Goal: Transaction & Acquisition: Purchase product/service

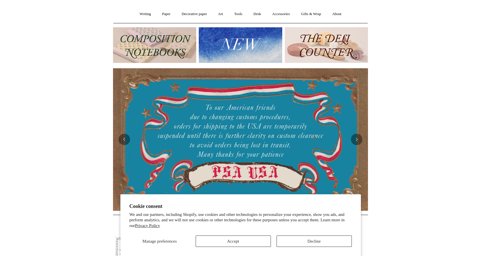
scroll to position [47, 0]
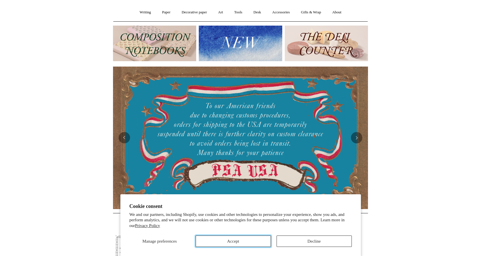
click at [244, 238] on button "Accept" at bounding box center [233, 240] width 75 height 11
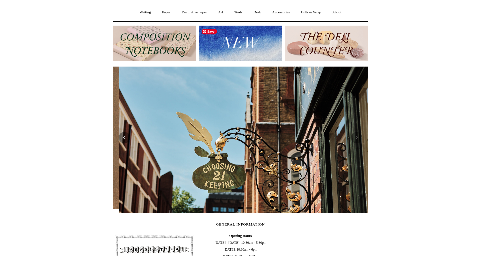
scroll to position [0, 255]
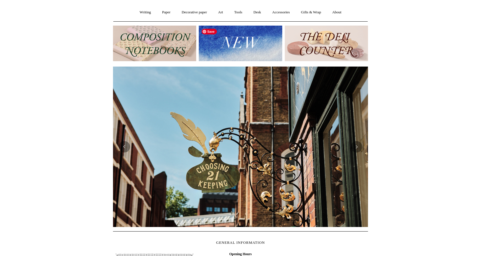
click at [249, 41] on img at bounding box center [240, 44] width 83 height 36
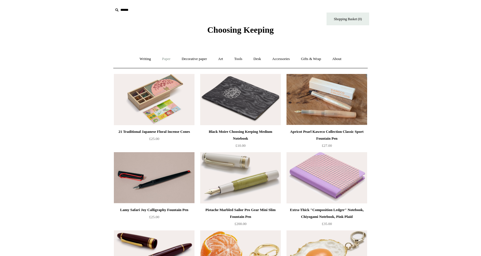
click at [162, 58] on link "Paper +" at bounding box center [166, 58] width 19 height 15
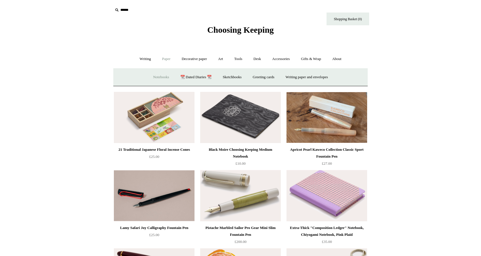
click at [158, 75] on link "Notebooks +" at bounding box center [161, 77] width 26 height 15
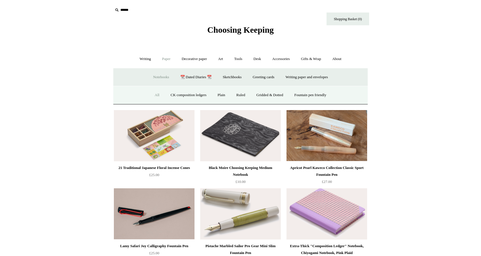
click at [152, 96] on link "All" at bounding box center [157, 95] width 15 height 15
click at [241, 59] on link "Tools +" at bounding box center [238, 58] width 18 height 15
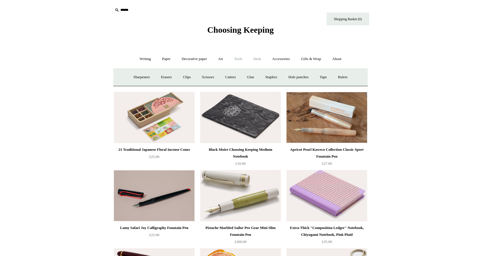
click at [259, 60] on link "Desk +" at bounding box center [258, 58] width 18 height 15
click at [283, 61] on link "Accessories +" at bounding box center [281, 58] width 28 height 15
click at [208, 77] on link "Paperweights +" at bounding box center [206, 77] width 30 height 15
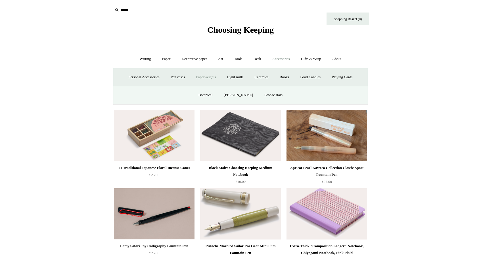
click at [207, 76] on link "Paperweights -" at bounding box center [206, 77] width 30 height 15
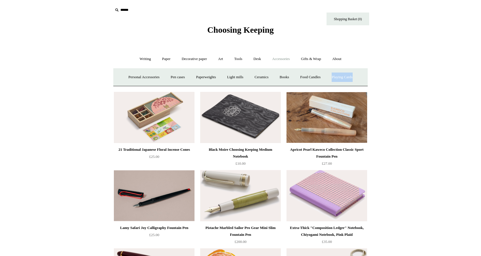
click at [142, 60] on link "Writing +" at bounding box center [146, 58] width 22 height 15
click at [164, 59] on link "Paper +" at bounding box center [166, 58] width 19 height 15
click at [127, 13] on input "text" at bounding box center [148, 10] width 70 height 11
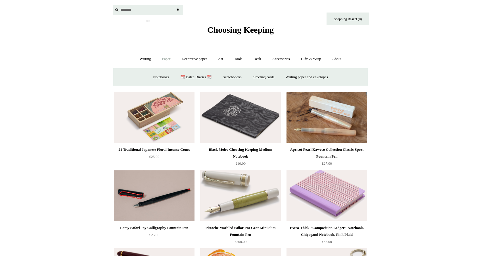
type input "********"
click at [175, 5] on input "*" at bounding box center [178, 10] width 6 height 10
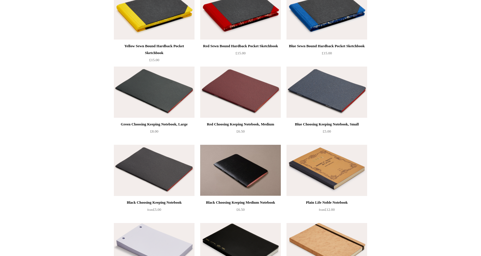
scroll to position [881, 0]
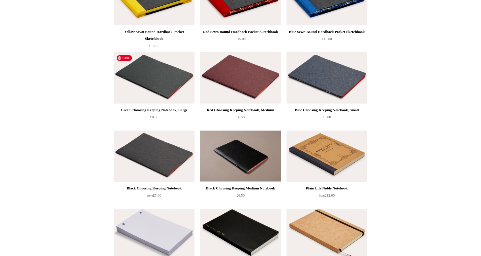
click at [177, 86] on img at bounding box center [154, 77] width 81 height 51
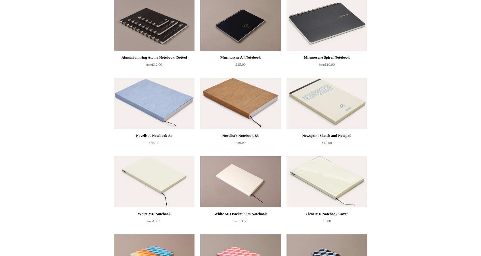
scroll to position [1325, 0]
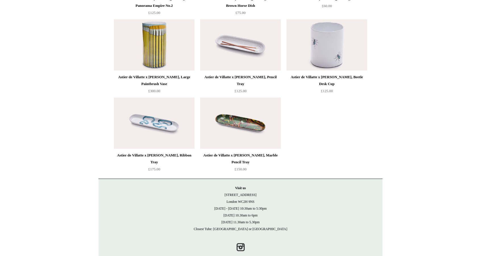
scroll to position [290, 0]
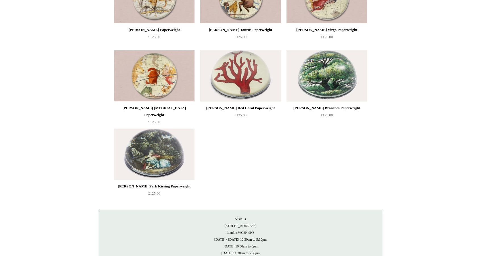
scroll to position [1551, 0]
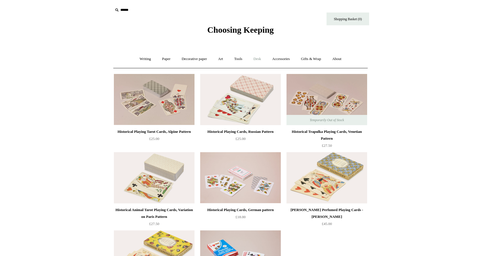
click at [260, 57] on link "Desk +" at bounding box center [258, 58] width 18 height 15
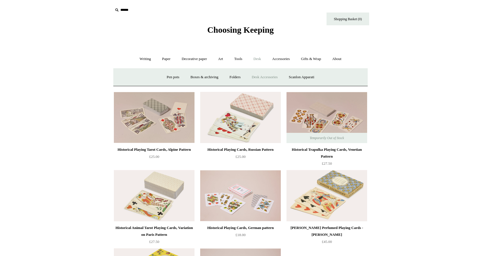
click at [267, 77] on link "Desk Accessories" at bounding box center [265, 77] width 36 height 15
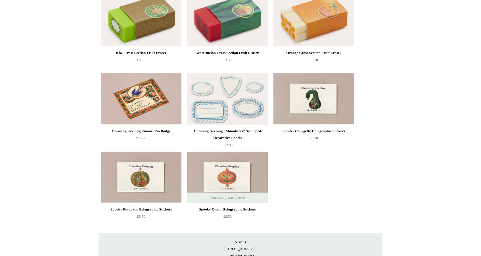
scroll to position [1297, 0]
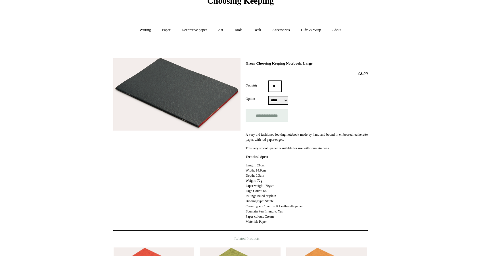
scroll to position [23, 0]
